Goal: Information Seeking & Learning: Learn about a topic

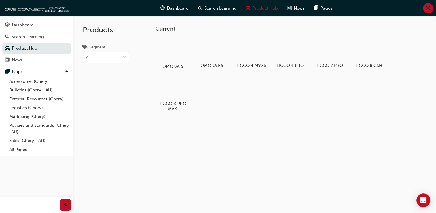
click at [176, 52] on div at bounding box center [173, 49] width 32 height 23
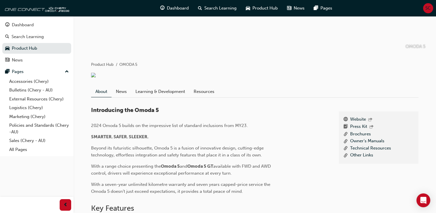
scroll to position [72, 0]
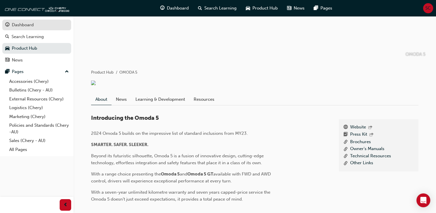
click at [39, 25] on div "Dashboard" at bounding box center [36, 24] width 63 height 7
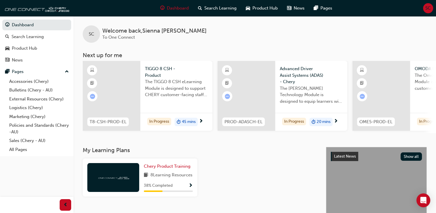
click at [165, 91] on span "The TIGGO 8 CSH eLearning Module is designed to support CHERY customer-facing s…" at bounding box center [176, 88] width 63 height 20
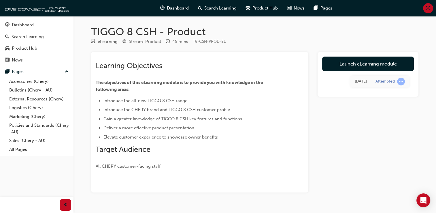
scroll to position [1, 0]
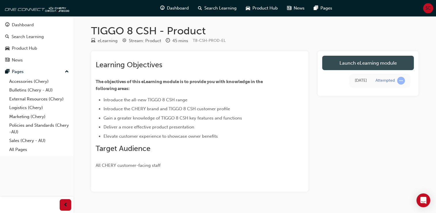
click at [363, 60] on link "Launch eLearning module" at bounding box center [368, 63] width 92 height 14
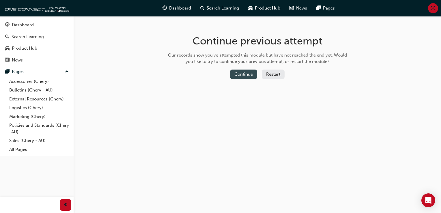
click at [239, 76] on button "Continue" at bounding box center [243, 75] width 27 height 10
